Goal: Information Seeking & Learning: Compare options

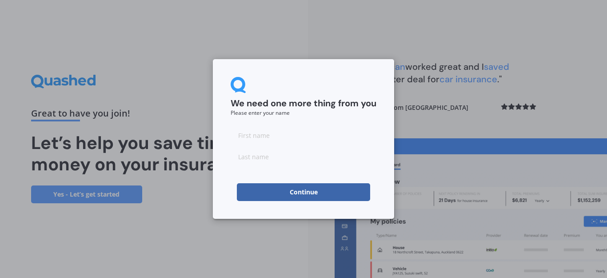
click at [265, 137] on input at bounding box center [304, 135] width 146 height 18
type input "[PERSON_NAME]"
click at [270, 156] on input at bounding box center [304, 156] width 146 height 18
type input "Torckler"
click at [293, 194] on button "Continue" at bounding box center [303, 192] width 133 height 18
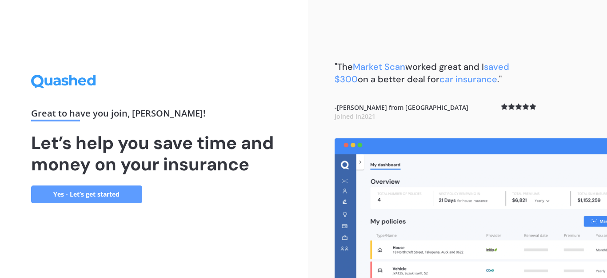
click at [113, 193] on link "Yes - Let’s get started" at bounding box center [86, 194] width 111 height 18
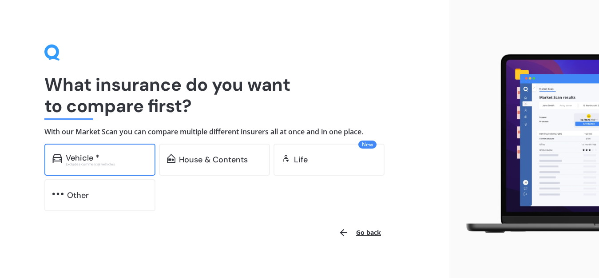
click at [113, 156] on div "Vehicle *" at bounding box center [107, 157] width 82 height 9
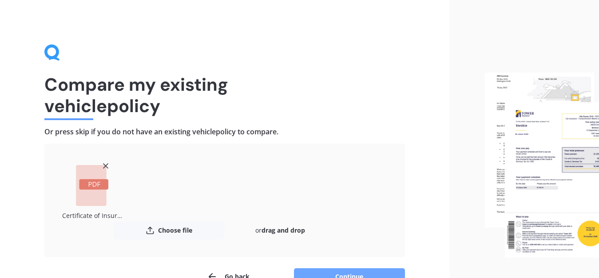
scroll to position [44, 0]
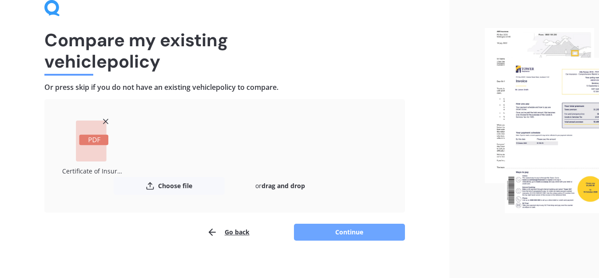
click at [352, 229] on button "Continue" at bounding box center [349, 231] width 111 height 17
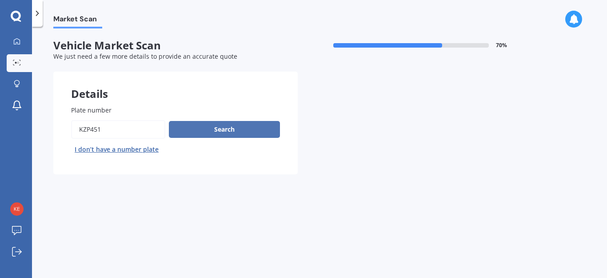
click at [224, 127] on button "Search" at bounding box center [224, 129] width 111 height 17
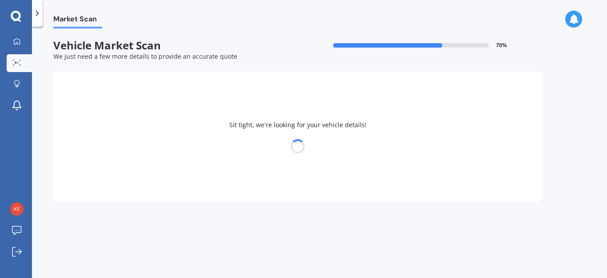
select select "SUBARU"
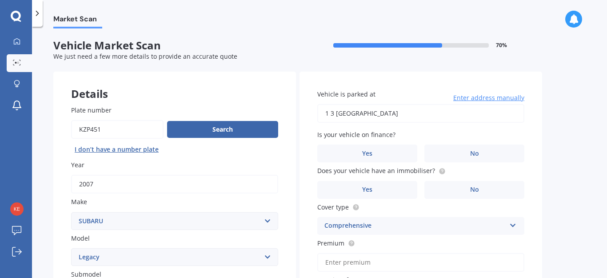
scroll to position [89, 0]
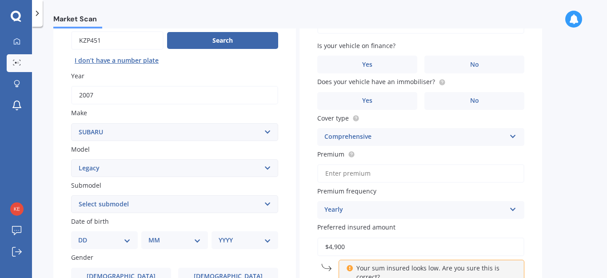
click at [103, 167] on select "Select model BRZ Crosstrek Dex Exiga Forester Impreza Justy Legacy Leone levorg…" at bounding box center [174, 168] width 207 height 18
drag, startPoint x: 104, startPoint y: 167, endPoint x: 104, endPoint y: 159, distance: 7.6
click at [104, 167] on select "Select model BRZ Crosstrek Dex Exiga Forester Impreza Justy Legacy Leone levorg…" at bounding box center [174, 168] width 207 height 18
select select "OUTBACK"
click at [71, 159] on select "Select model BRZ Crosstrek Dex Exiga Forester Impreza Justy Legacy Leone levorg…" at bounding box center [174, 168] width 207 height 18
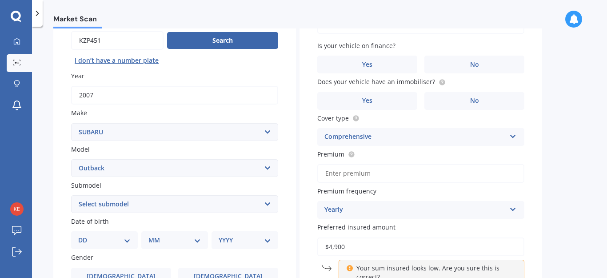
click at [117, 167] on select "Select model BRZ Crosstrek Dex Exiga Forester Impreza Justy Legacy Leone levorg…" at bounding box center [174, 168] width 207 height 18
click at [122, 203] on select "Select submodel 2.0 Diesel 2.0 Diesel turbo 2.0D premium 2.5 2.5i 2.5i Luxury 2…" at bounding box center [174, 204] width 207 height 18
drag, startPoint x: 54, startPoint y: 142, endPoint x: 146, endPoint y: 72, distance: 115.7
click at [54, 142] on div "Plate number Search I don’t have a number plate Year [DATE] Make Select make AC…" at bounding box center [174, 205] width 243 height 413
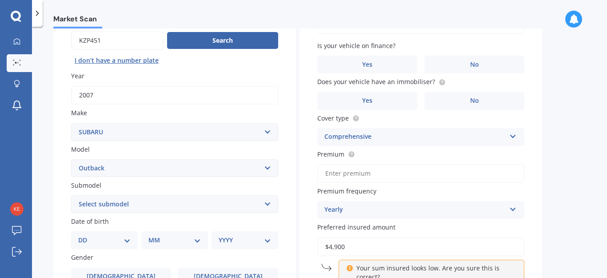
scroll to position [133, 0]
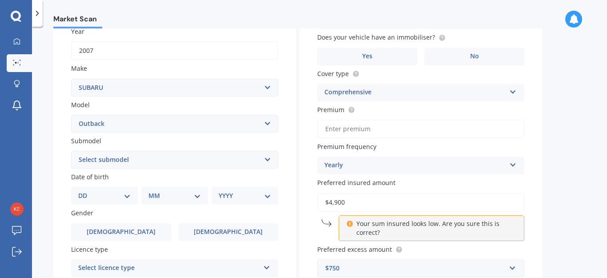
click at [99, 159] on select "Select submodel 2.0 Diesel 2.0 Diesel turbo 2.0D premium 2.5 2.5i 2.5i Luxury 2…" at bounding box center [174, 160] width 207 height 18
click at [110, 156] on select "Select submodel 2.0 Diesel 2.0 Diesel turbo 2.0D premium 2.5 2.5i 2.5i Luxury 2…" at bounding box center [174, 160] width 207 height 18
select select "2.5"
click at [71, 151] on select "Select submodel 2.0 Diesel 2.0 Diesel turbo 2.0D premium 2.5 2.5i 2.5i Luxury 2…" at bounding box center [174, 160] width 207 height 18
click at [123, 192] on select "DD 01 02 03 04 05 06 07 08 09 10 11 12 13 14 15 16 17 18 19 20 21 22 23 24 25 2…" at bounding box center [104, 196] width 52 height 10
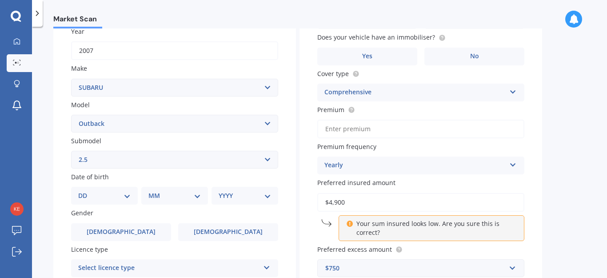
select select "23"
click at [78, 191] on select "DD 01 02 03 04 05 06 07 08 09 10 11 12 13 14 15 16 17 18 19 20 21 22 23 24 25 2…" at bounding box center [104, 196] width 52 height 10
click at [168, 194] on select "MM 01 02 03 04 05 06 07 08 09 10 11 12" at bounding box center [176, 196] width 49 height 10
select select "11"
click at [152, 191] on select "MM 01 02 03 04 05 06 07 08 09 10 11 12" at bounding box center [176, 196] width 49 height 10
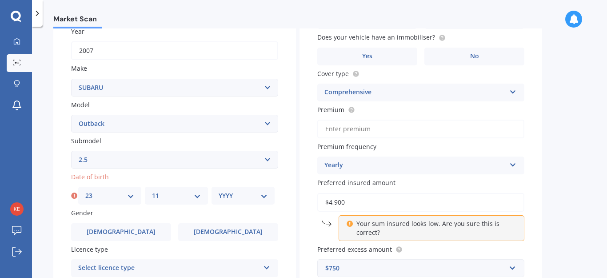
click at [231, 195] on select "YYYY 2025 2024 2023 2022 2021 2020 2019 2018 2017 2016 2015 2014 2013 2012 2011…" at bounding box center [243, 196] width 49 height 10
select select "1987"
click at [219, 191] on select "YYYY 2025 2024 2023 2022 2021 2020 2019 2018 2017 2016 2015 2014 2013 2012 2011…" at bounding box center [243, 196] width 49 height 10
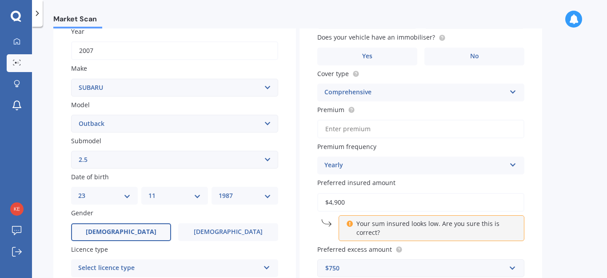
click at [114, 226] on label "[DEMOGRAPHIC_DATA]" at bounding box center [121, 232] width 100 height 18
click at [0, 0] on input "[DEMOGRAPHIC_DATA]" at bounding box center [0, 0] width 0 height 0
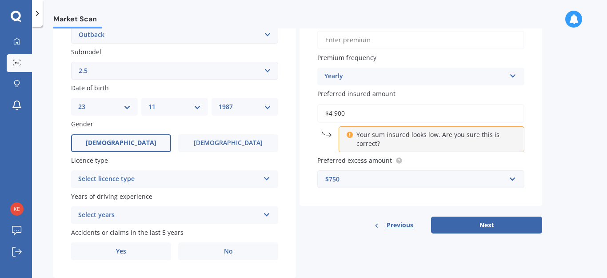
click at [107, 175] on div "Select licence type" at bounding box center [168, 179] width 181 height 11
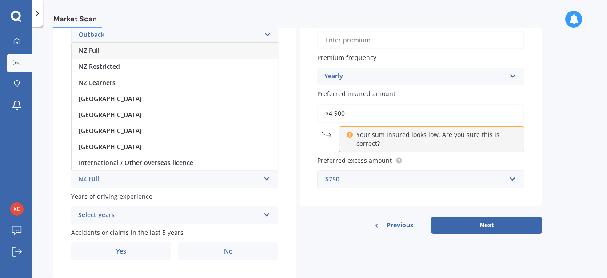
click at [99, 52] on div "NZ Full" at bounding box center [175, 51] width 206 height 16
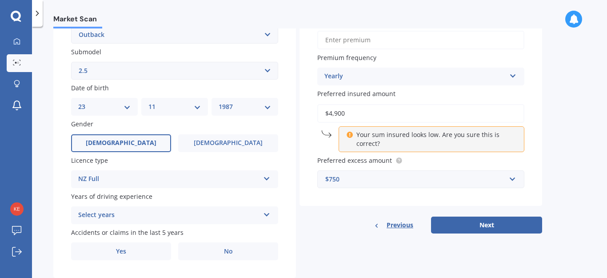
scroll to position [245, 0]
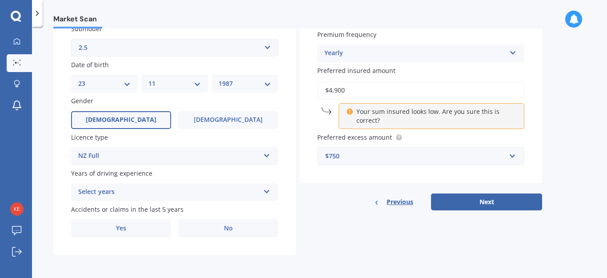
click at [106, 188] on div "Select years" at bounding box center [168, 192] width 181 height 11
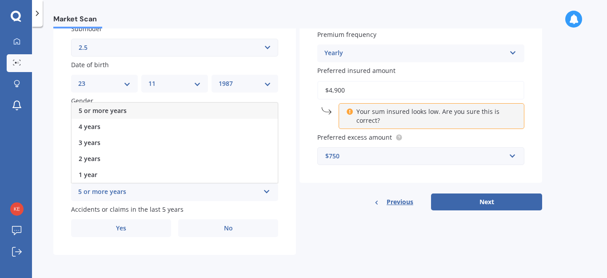
click at [112, 108] on span "5 or more years" at bounding box center [103, 110] width 48 height 8
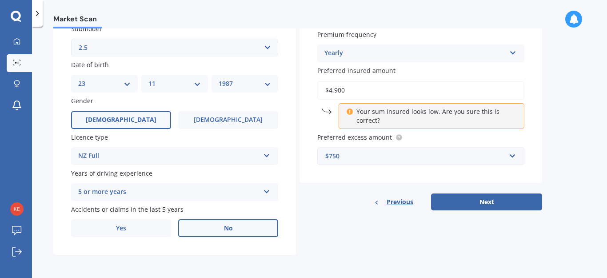
click at [215, 223] on label "No" at bounding box center [228, 228] width 100 height 18
click at [0, 0] on input "No" at bounding box center [0, 0] width 0 height 0
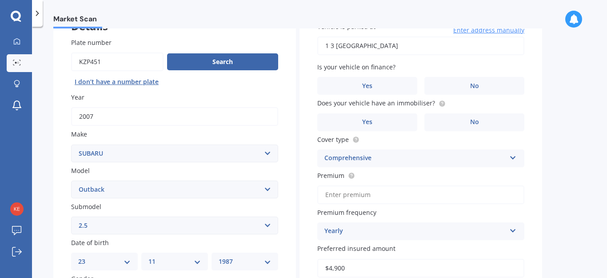
scroll to position [0, 0]
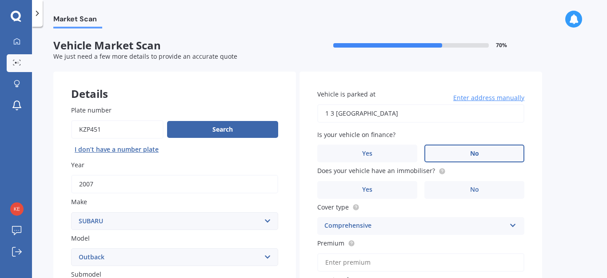
click at [455, 154] on label "No" at bounding box center [474, 153] width 100 height 18
click at [0, 0] on input "No" at bounding box center [0, 0] width 0 height 0
click at [452, 189] on label "No" at bounding box center [474, 190] width 100 height 18
click at [0, 0] on input "No" at bounding box center [0, 0] width 0 height 0
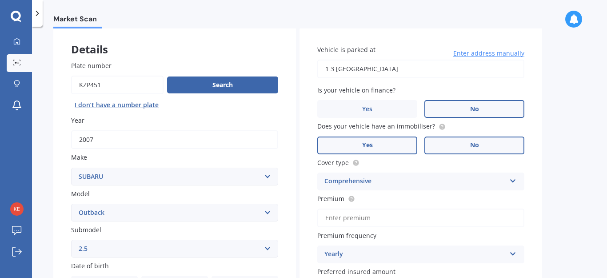
click at [380, 146] on label "Yes" at bounding box center [367, 145] width 100 height 18
click at [0, 0] on input "Yes" at bounding box center [0, 0] width 0 height 0
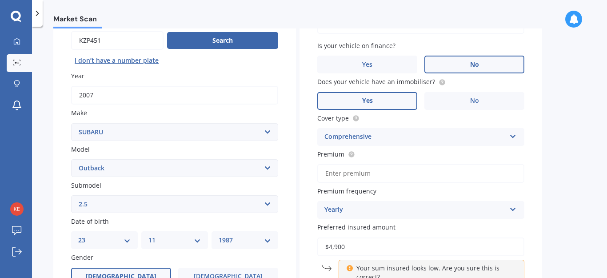
click at [403, 135] on div "Comprehensive" at bounding box center [414, 136] width 181 height 11
click at [400, 176] on input "Premium" at bounding box center [420, 173] width 207 height 19
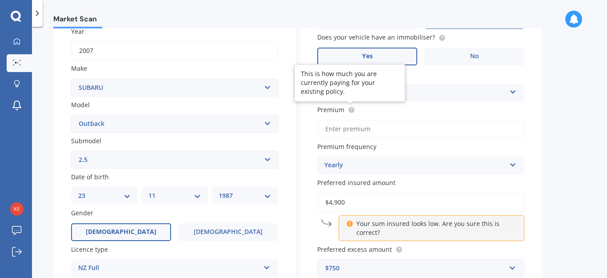
click at [350, 111] on circle at bounding box center [351, 110] width 6 height 6
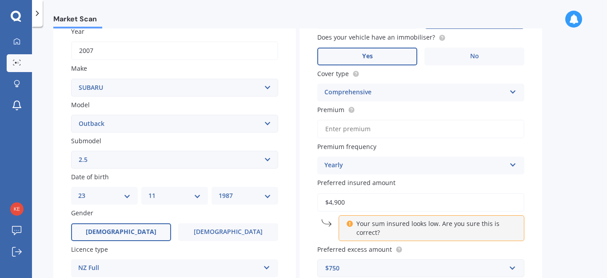
click at [354, 125] on input "Premium" at bounding box center [420, 128] width 207 height 19
click at [350, 127] on input "Premium" at bounding box center [420, 128] width 207 height 19
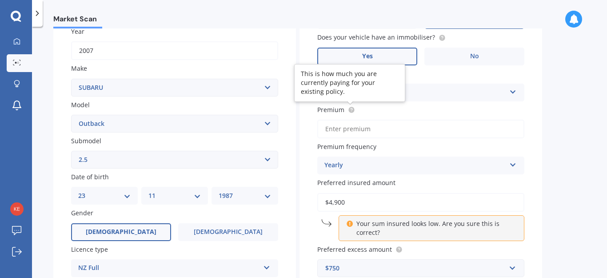
click at [350, 125] on input "Premium" at bounding box center [420, 128] width 207 height 19
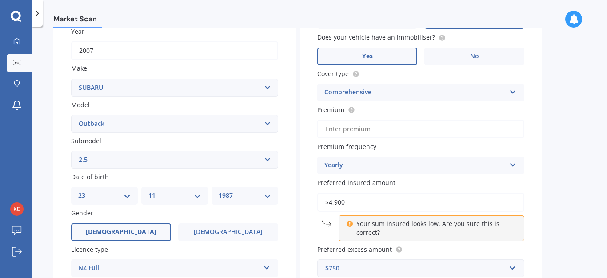
click at [361, 125] on input "Premium" at bounding box center [420, 128] width 207 height 19
click at [303, 129] on div "Vehicle is parked at [STREET_ADDRESS] Enter address manually Is your vehicle on…" at bounding box center [420, 116] width 243 height 356
type input "$47.00"
click at [344, 169] on div "Yearly" at bounding box center [414, 165] width 181 height 11
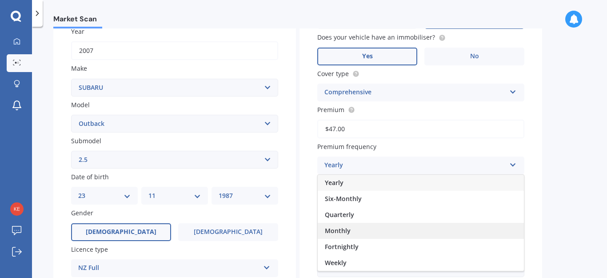
click at [348, 231] on span "Monthly" at bounding box center [338, 230] width 26 height 8
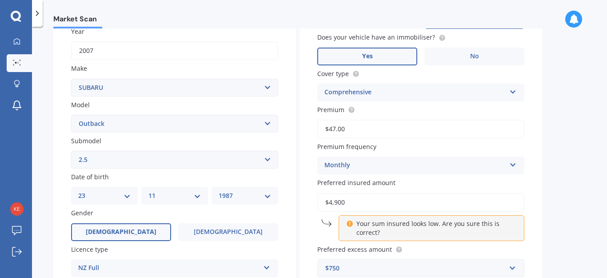
scroll to position [178, 0]
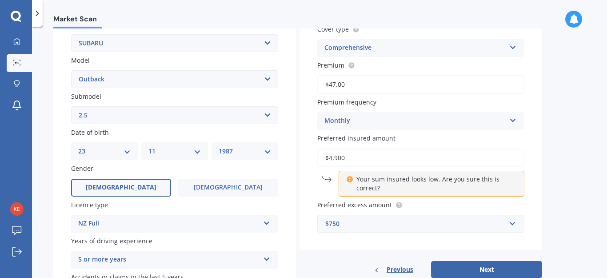
click at [350, 180] on icon at bounding box center [349, 178] width 7 height 6
click at [352, 157] on input "$4,900" at bounding box center [420, 157] width 207 height 19
click at [316, 157] on div "Vehicle is parked at [STREET_ADDRESS] Enter address manually Is your vehicle on…" at bounding box center [420, 72] width 243 height 356
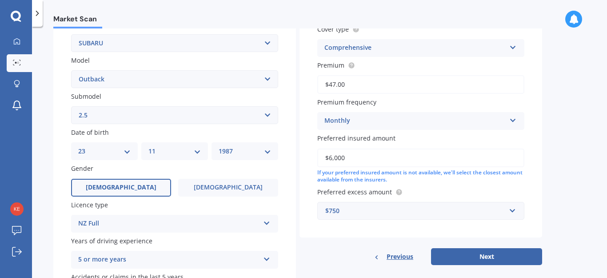
click at [362, 159] on input "$6,000" at bounding box center [420, 157] width 207 height 19
type input "$6,000"
click at [493, 207] on div "$750" at bounding box center [415, 211] width 180 height 10
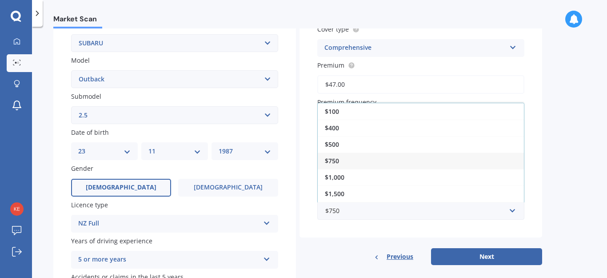
click at [556, 200] on div "Market Scan Vehicle Market Scan 70 % We just need a few more details to provide…" at bounding box center [319, 153] width 575 height 251
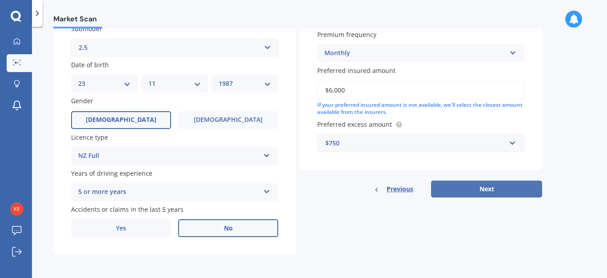
click at [485, 191] on button "Next" at bounding box center [486, 188] width 111 height 17
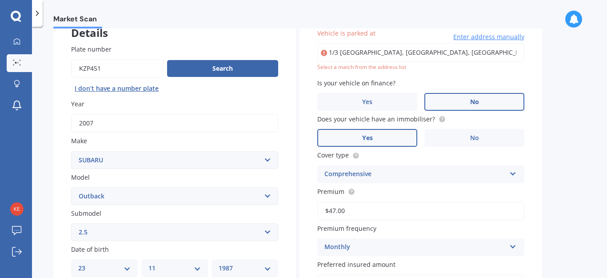
type input "[STREET_ADDRESS]"
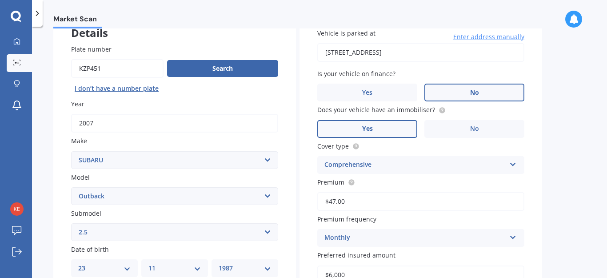
scroll to position [239, 0]
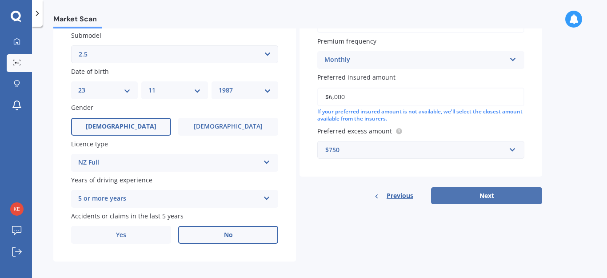
click at [476, 195] on button "Next" at bounding box center [486, 195] width 111 height 17
select select "23"
select select "11"
select select "1987"
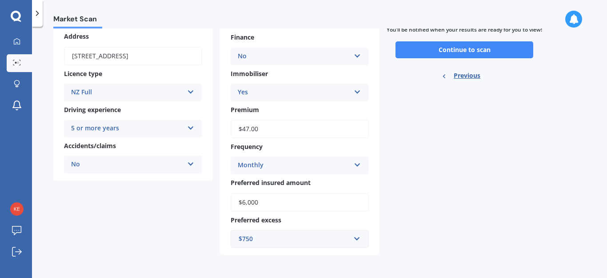
scroll to position [0, 0]
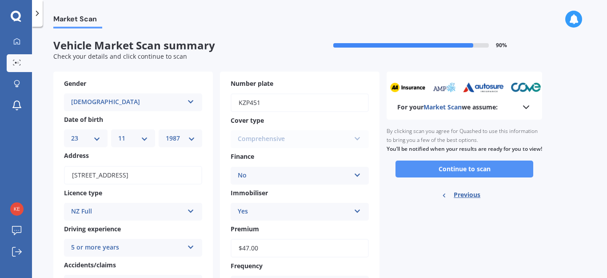
click at [471, 169] on button "Continue to scan" at bounding box center [464, 168] width 138 height 17
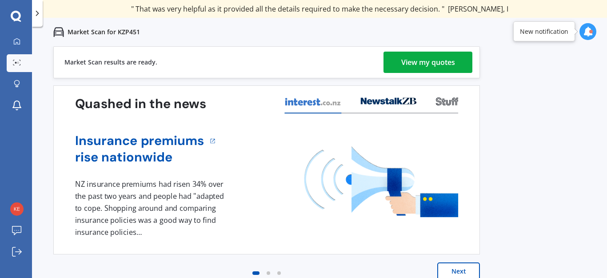
click at [448, 270] on button "Next" at bounding box center [458, 271] width 43 height 18
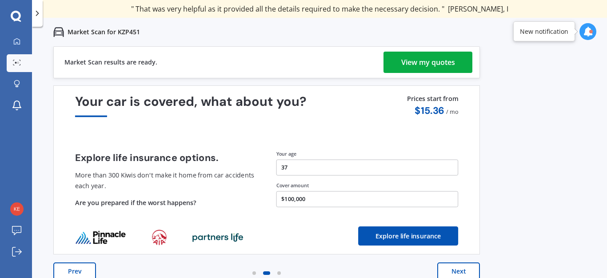
click at [425, 60] on div "View my quotes" at bounding box center [428, 62] width 54 height 21
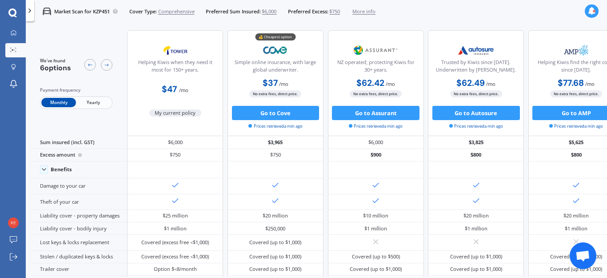
click at [29, 11] on icon at bounding box center [29, 10] width 7 height 7
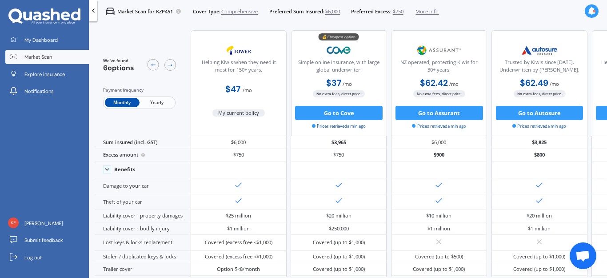
click at [93, 12] on icon at bounding box center [93, 10] width 7 height 7
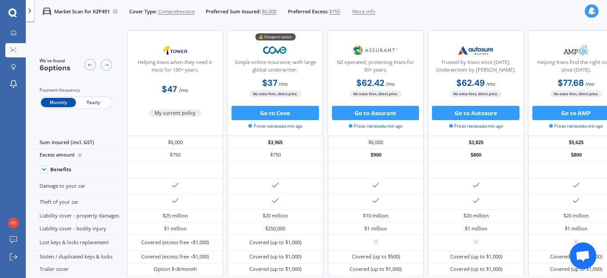
click at [30, 15] on div at bounding box center [30, 10] width 8 height 21
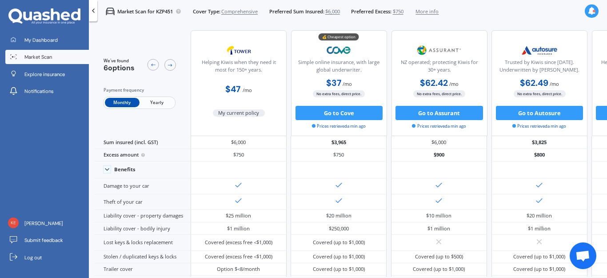
click at [41, 55] on span "Market Scan" at bounding box center [38, 56] width 28 height 7
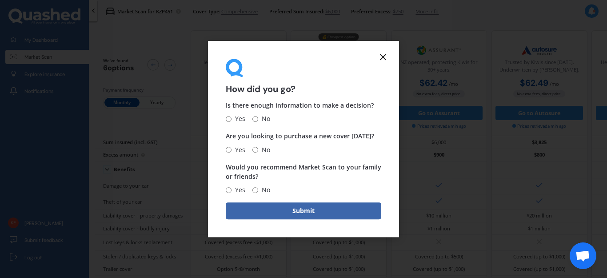
click at [383, 57] on line at bounding box center [382, 56] width 5 height 5
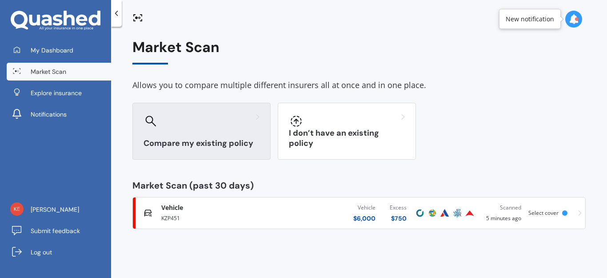
click at [196, 131] on div "Compare my existing policy" at bounding box center [201, 131] width 138 height 57
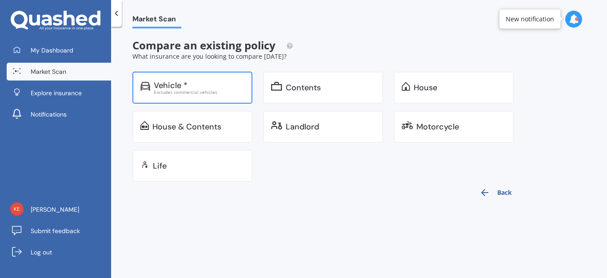
click at [201, 88] on div "Vehicle *" at bounding box center [199, 85] width 91 height 9
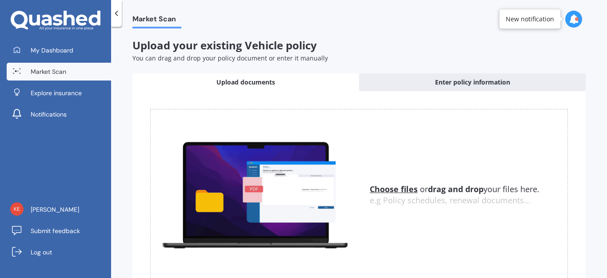
scroll to position [44, 0]
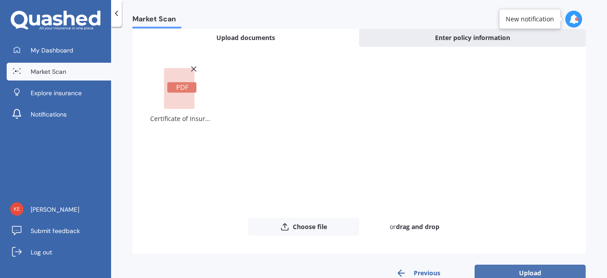
click at [523, 271] on button "Upload" at bounding box center [529, 272] width 111 height 17
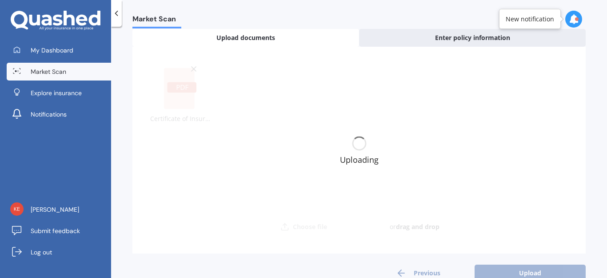
scroll to position [0, 0]
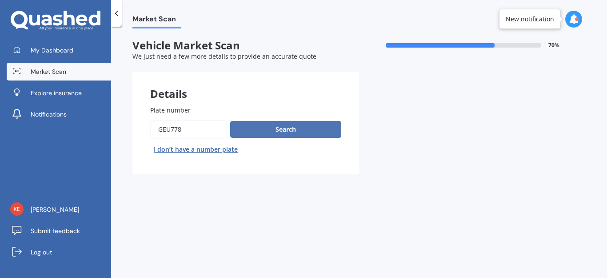
click at [280, 123] on button "Search" at bounding box center [285, 129] width 111 height 17
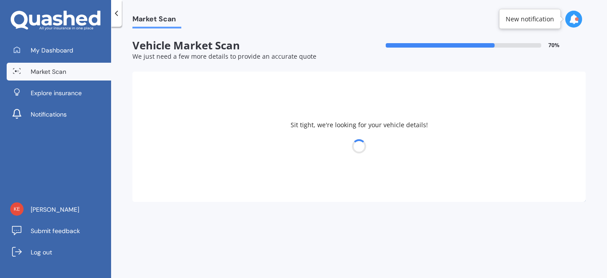
select select "TOYOTA"
select select "YARIS"
select select "23"
select select "11"
select select "1987"
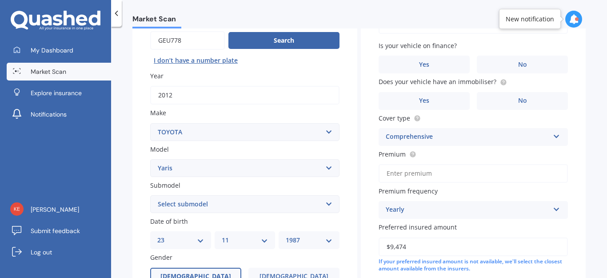
scroll to position [133, 0]
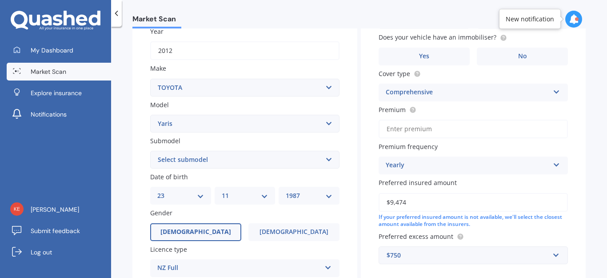
click at [243, 160] on select "Select submodel (All other) Cross 1.5 GR petrol turbo GX auto GX manual Hybrid …" at bounding box center [244, 160] width 189 height 18
click at [243, 156] on select "Select submodel (All other) Cross 1.5 GR petrol turbo GX auto GX manual Hybrid …" at bounding box center [244, 160] width 189 height 18
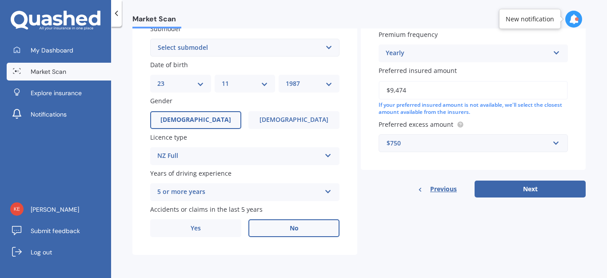
click at [280, 228] on label "No" at bounding box center [293, 228] width 91 height 18
click at [0, 0] on input "No" at bounding box center [0, 0] width 0 height 0
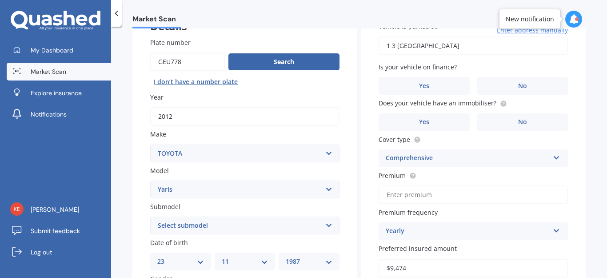
scroll to position [0, 0]
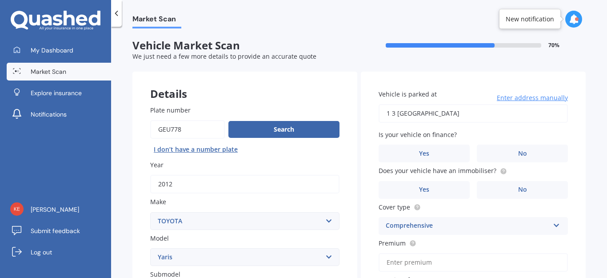
click at [459, 118] on input "1 3 [GEOGRAPHIC_DATA]" at bounding box center [472, 113] width 189 height 19
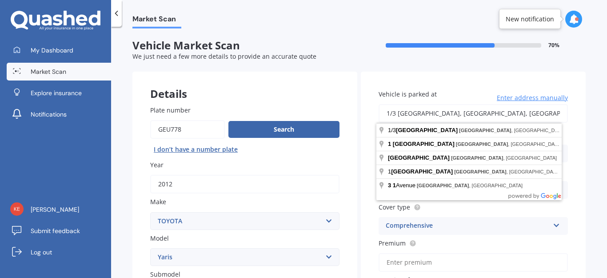
type input "[STREET_ADDRESS]"
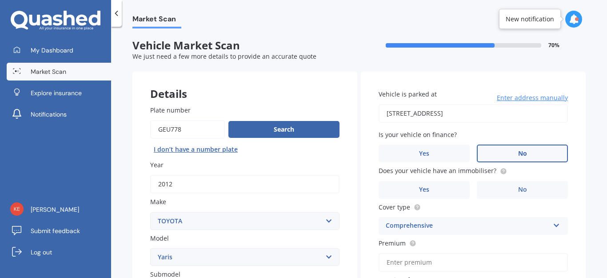
click at [508, 151] on label "No" at bounding box center [522, 153] width 91 height 18
click at [0, 0] on input "No" at bounding box center [0, 0] width 0 height 0
click at [444, 188] on label "Yes" at bounding box center [423, 190] width 91 height 18
click at [0, 0] on input "Yes" at bounding box center [0, 0] width 0 height 0
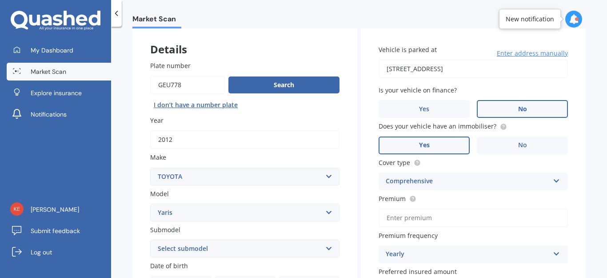
scroll to position [89, 0]
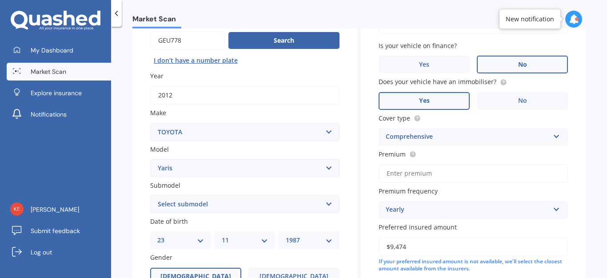
click at [442, 172] on input "Premium" at bounding box center [472, 173] width 189 height 19
type input "$72.00"
click at [431, 205] on div "Yearly" at bounding box center [467, 209] width 163 height 11
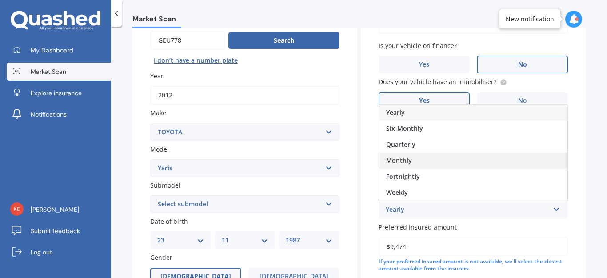
click at [406, 162] on span "Monthly" at bounding box center [399, 160] width 26 height 8
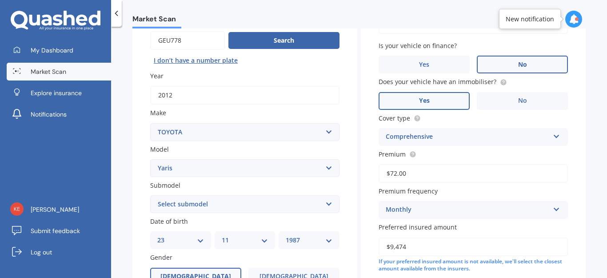
scroll to position [133, 0]
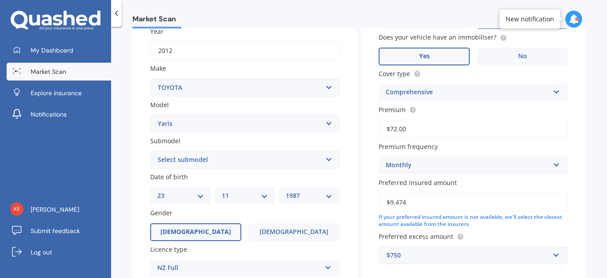
click at [412, 201] on input "$9,474" at bounding box center [472, 202] width 189 height 19
drag, startPoint x: 406, startPoint y: 201, endPoint x: 381, endPoint y: 201, distance: 25.3
click at [381, 201] on input "$9,474" at bounding box center [472, 202] width 189 height 19
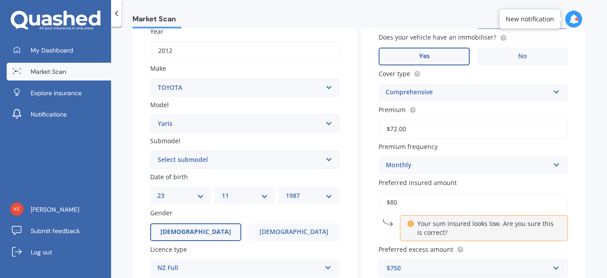
type input "$8"
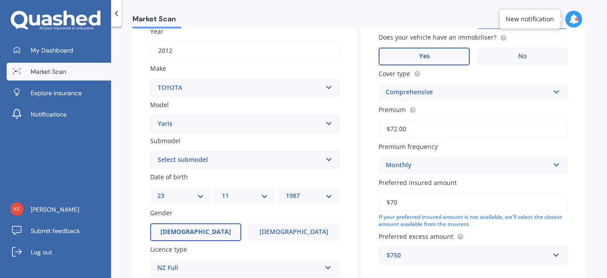
type input "$7"
type input "$6"
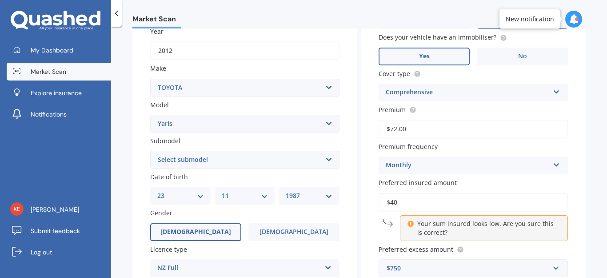
type input "$4"
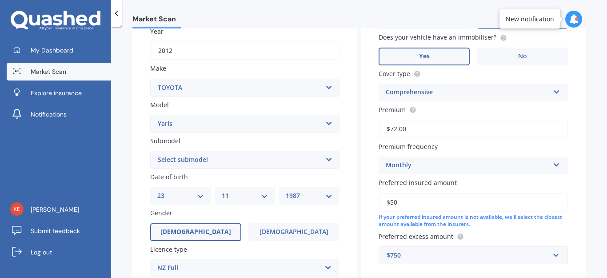
type input "$5"
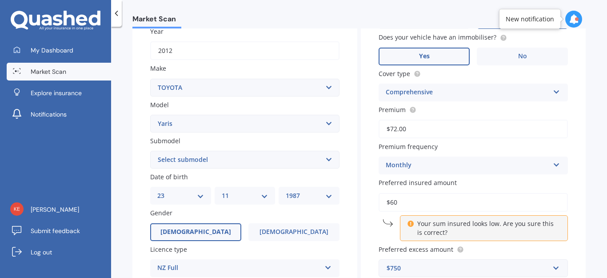
type input "$6"
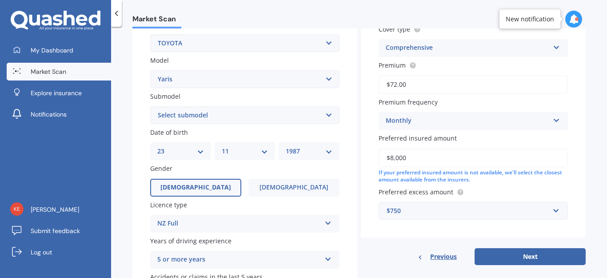
scroll to position [222, 0]
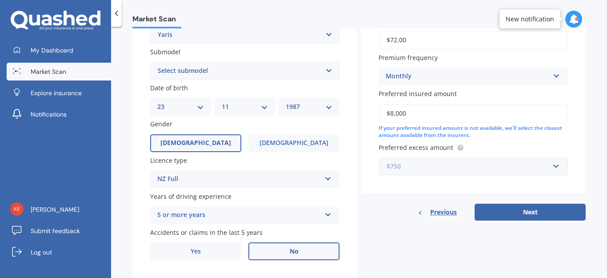
click at [553, 165] on input "text" at bounding box center [469, 166] width 181 height 17
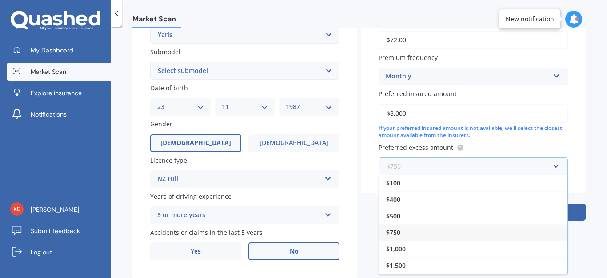
click at [553, 165] on input "text" at bounding box center [469, 166] width 181 height 17
click at [555, 166] on input "text" at bounding box center [469, 166] width 181 height 17
click at [552, 166] on input "text" at bounding box center [469, 166] width 181 height 17
click at [569, 155] on div "Vehicle is parked at [STREET_ADDRESS] Enter address manually Is your vehicle on…" at bounding box center [473, 21] width 225 height 344
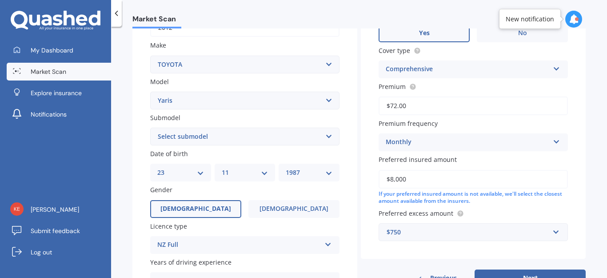
scroll to position [201, 0]
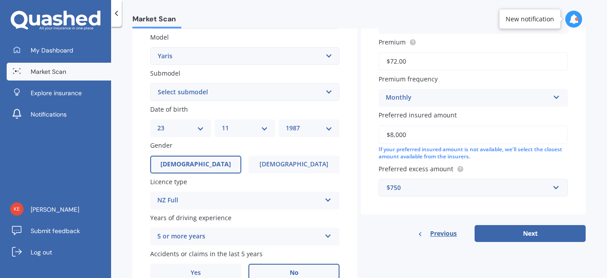
click at [528, 134] on input "$8,000" at bounding box center [472, 134] width 189 height 19
drag, startPoint x: 380, startPoint y: 142, endPoint x: 354, endPoint y: 142, distance: 26.7
click at [354, 142] on div "Details Plate number Search I don’t have a number plate Year [DATE] Make Select…" at bounding box center [358, 85] width 453 height 429
click at [409, 131] on input "$7,000" at bounding box center [472, 134] width 189 height 19
click at [393, 132] on input "$7,000" at bounding box center [472, 134] width 189 height 19
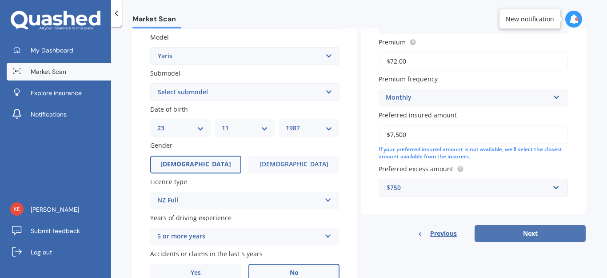
type input "$7,500"
click at [515, 233] on button "Next" at bounding box center [529, 233] width 111 height 17
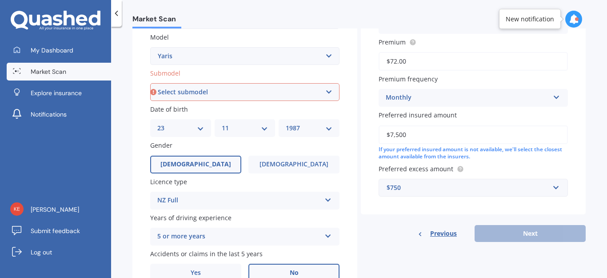
drag, startPoint x: 189, startPoint y: 90, endPoint x: 188, endPoint y: 100, distance: 10.3
click at [189, 89] on select "Select submodel (All other) Cross 1.5 GR petrol turbo GX auto GX manual Hybrid …" at bounding box center [244, 92] width 189 height 18
click at [150, 83] on select "Select submodel (All other) Cross 1.5 GR petrol turbo GX auto GX manual Hybrid …" at bounding box center [244, 92] width 189 height 18
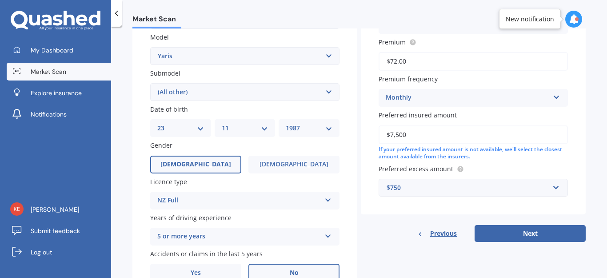
click at [192, 89] on select "Select submodel (All other) Cross 1.5 GR petrol turbo GX auto GX manual Hybrid …" at bounding box center [244, 92] width 189 height 18
click at [150, 83] on select "Select submodel (All other) Cross 1.5 GR petrol turbo GX auto GX manual Hybrid …" at bounding box center [244, 92] width 189 height 18
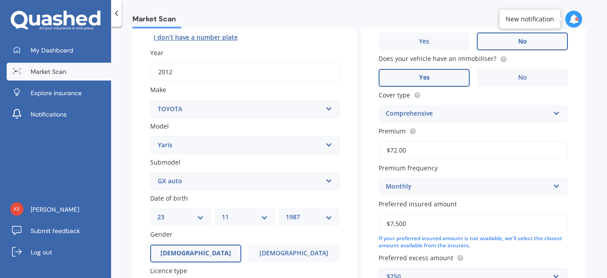
scroll to position [156, 0]
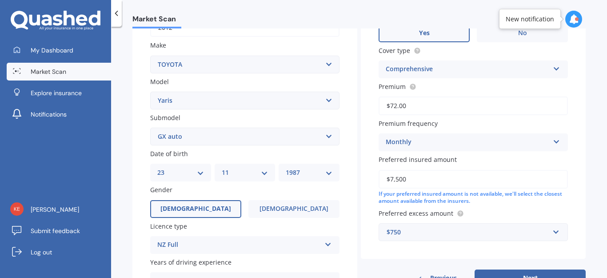
drag, startPoint x: 168, startPoint y: 135, endPoint x: 176, endPoint y: 144, distance: 12.3
click at [168, 135] on select "Select submodel (All other) Cross 1.5 GR petrol turbo GX auto GX manual Hybrid …" at bounding box center [244, 136] width 189 height 18
click at [184, 143] on select "Select submodel (All other) Cross 1.5 GR petrol turbo GX auto GX manual Hybrid …" at bounding box center [244, 136] width 189 height 18
select select "(ALL OTHER)"
click at [150, 127] on select "Select submodel (All other) Cross 1.5 GR petrol turbo GX auto GX manual Hybrid …" at bounding box center [244, 136] width 189 height 18
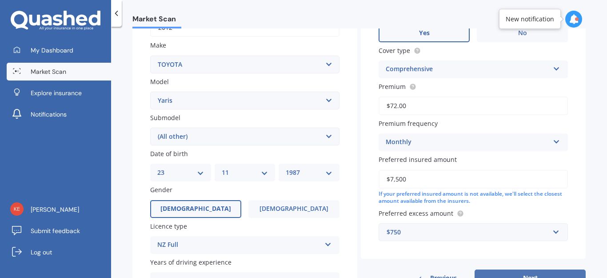
scroll to position [201, 0]
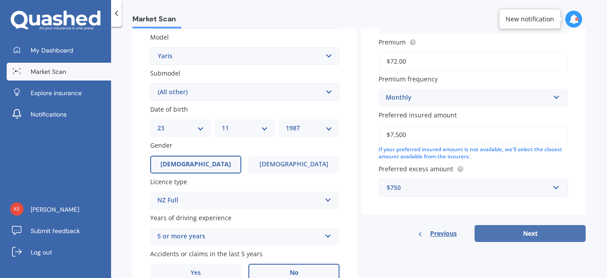
click at [524, 231] on button "Next" at bounding box center [529, 233] width 111 height 17
select select "23"
select select "11"
select select "1987"
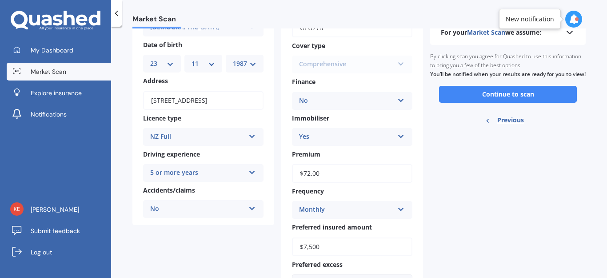
scroll to position [0, 0]
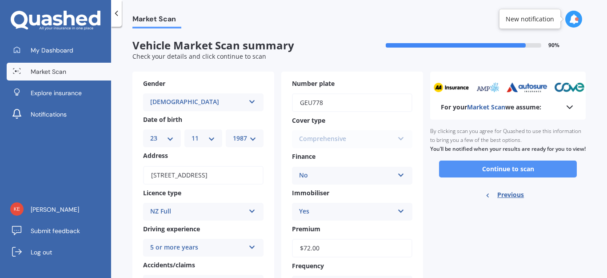
click at [513, 166] on button "Continue to scan" at bounding box center [508, 168] width 138 height 17
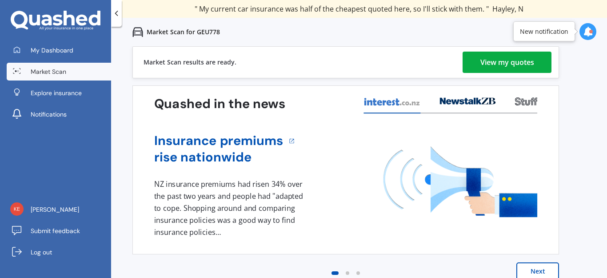
click at [543, 265] on button "Next" at bounding box center [537, 271] width 43 height 18
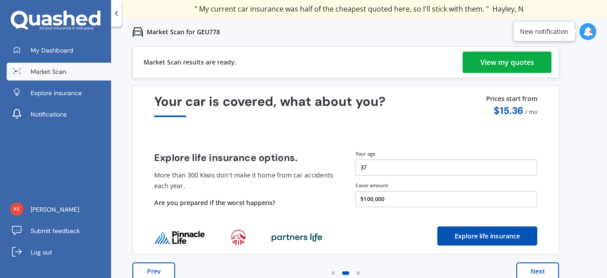
click at [541, 267] on button "Next" at bounding box center [537, 271] width 43 height 18
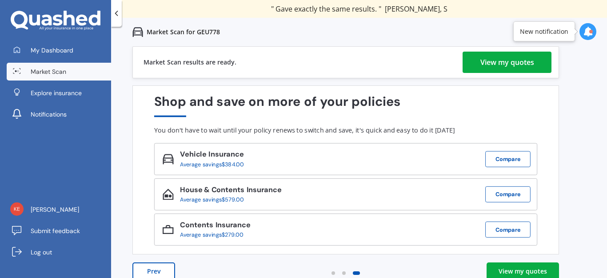
click at [141, 265] on button "Prev" at bounding box center [153, 271] width 43 height 18
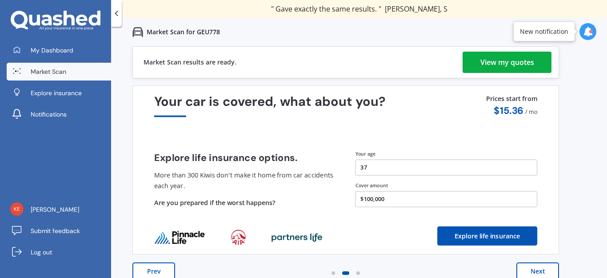
click at [145, 266] on button "Prev" at bounding box center [153, 271] width 43 height 18
click at [157, 265] on button "Prev" at bounding box center [153, 271] width 43 height 18
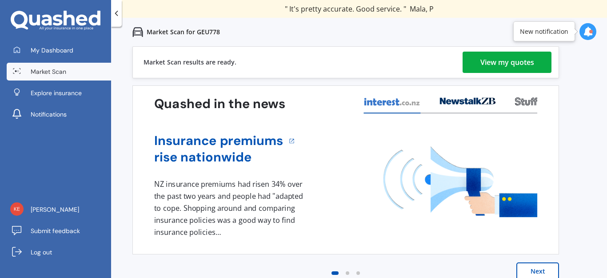
click at [510, 62] on div "View my quotes" at bounding box center [507, 62] width 54 height 21
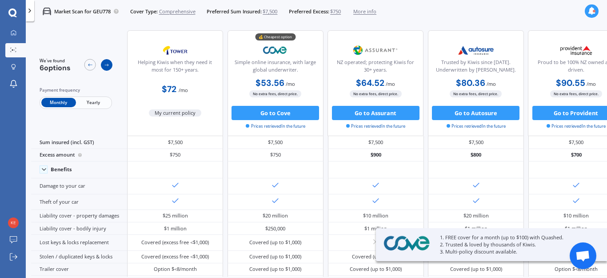
click at [107, 63] on icon at bounding box center [107, 65] width 6 height 6
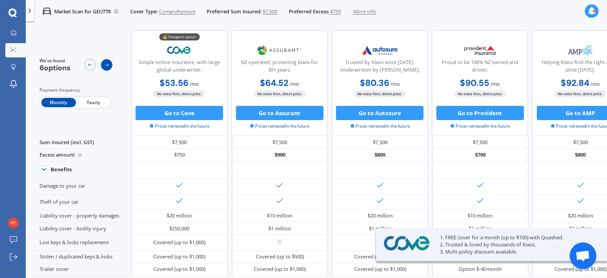
click at [107, 62] on icon at bounding box center [107, 65] width 6 height 6
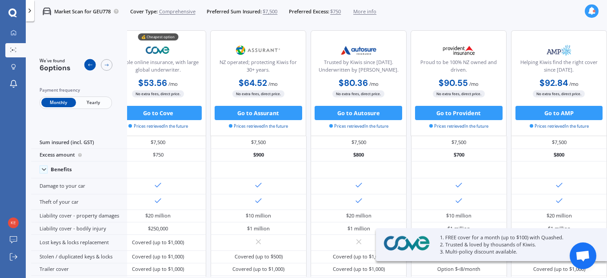
click at [93, 61] on div at bounding box center [90, 65] width 12 height 12
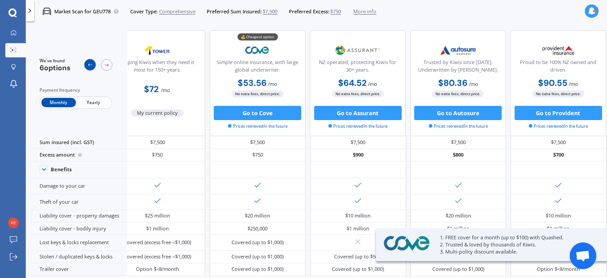
click at [90, 62] on icon at bounding box center [90, 65] width 6 height 6
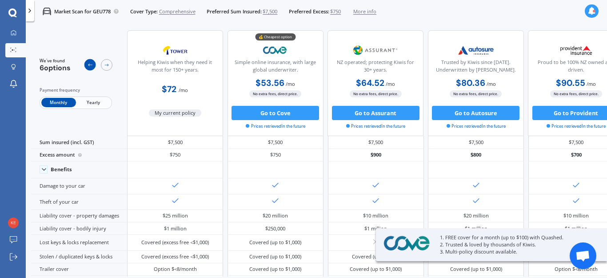
click at [90, 62] on icon at bounding box center [90, 65] width 6 height 6
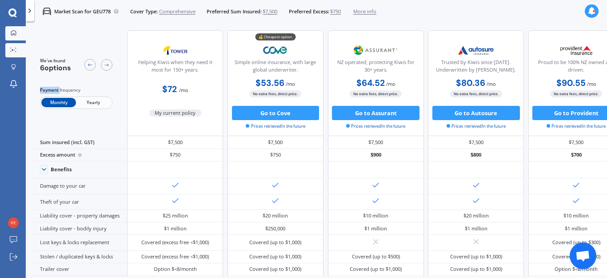
click at [13, 29] on link "My Dashboard" at bounding box center [15, 33] width 20 height 14
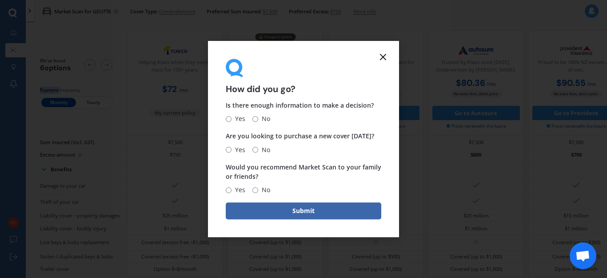
click at [383, 54] on icon at bounding box center [383, 57] width 11 height 11
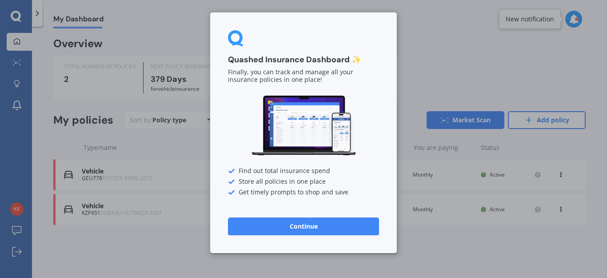
click at [297, 228] on button "Continue" at bounding box center [303, 226] width 151 height 18
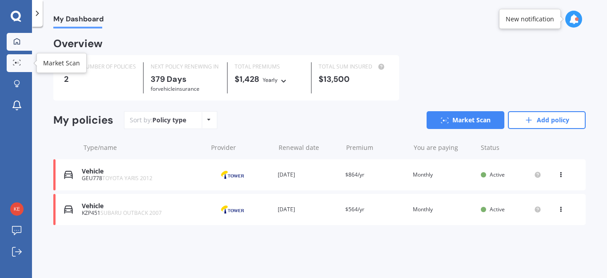
click at [16, 60] on icon at bounding box center [17, 63] width 8 height 6
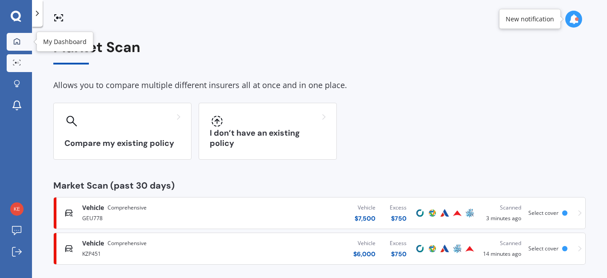
click at [16, 44] on icon at bounding box center [17, 41] width 6 height 6
